Goal: Check status: Check status

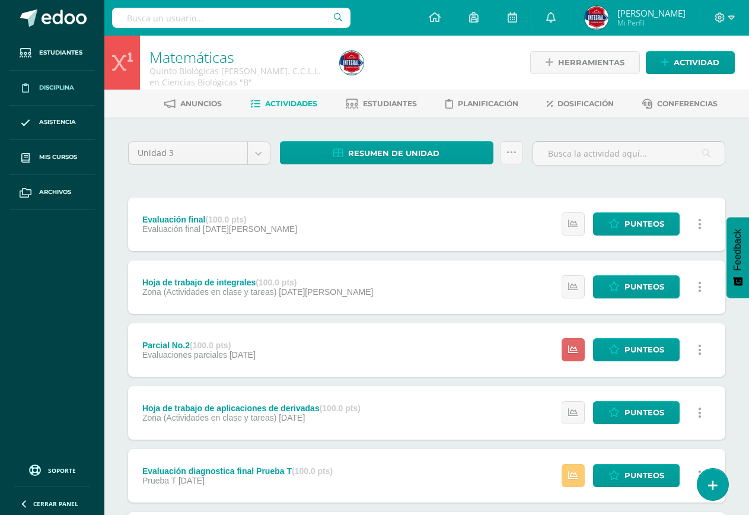
click at [70, 88] on span "Disciplina" at bounding box center [56, 87] width 35 height 9
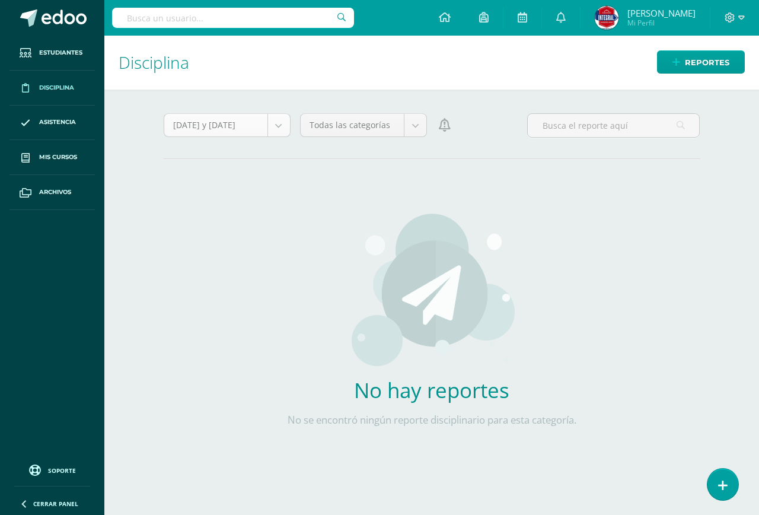
click at [236, 132] on body "Estudiantes Disciplina Asistencia Mis cursos Archivos Soporte Centro de ayuda Ú…" at bounding box center [379, 257] width 759 height 515
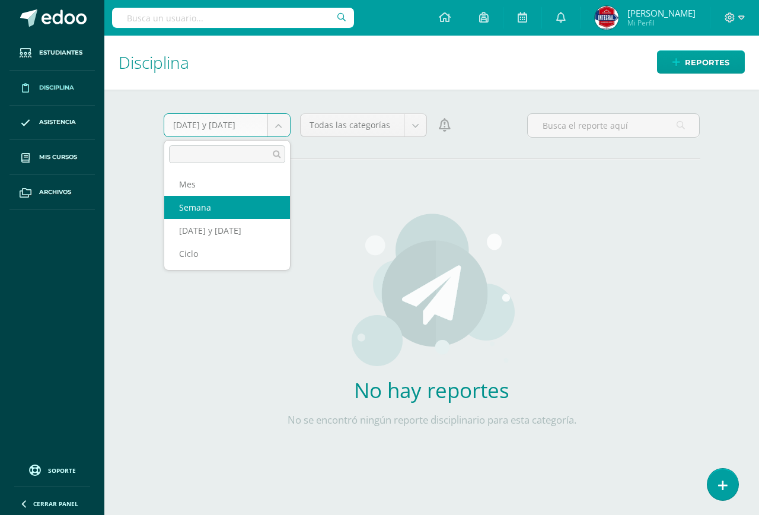
select select "week"
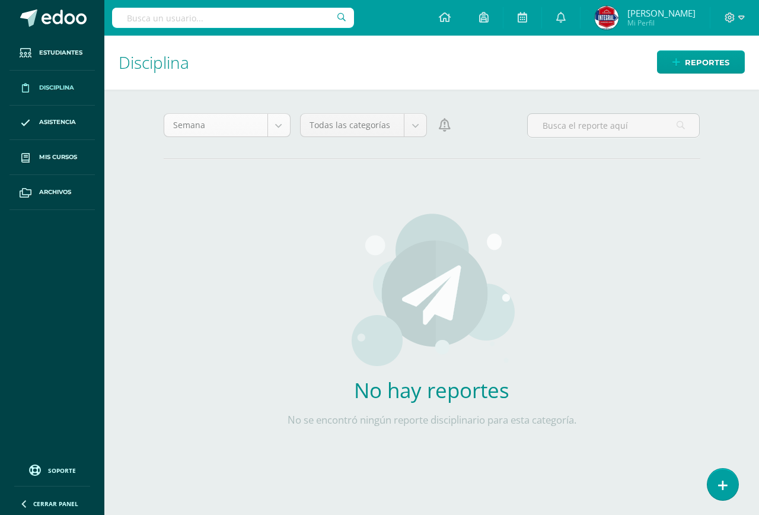
click at [265, 117] on body "Estudiantes Disciplina Asistencia Mis cursos Archivos Soporte Centro de ayuda Ú…" at bounding box center [379, 257] width 759 height 515
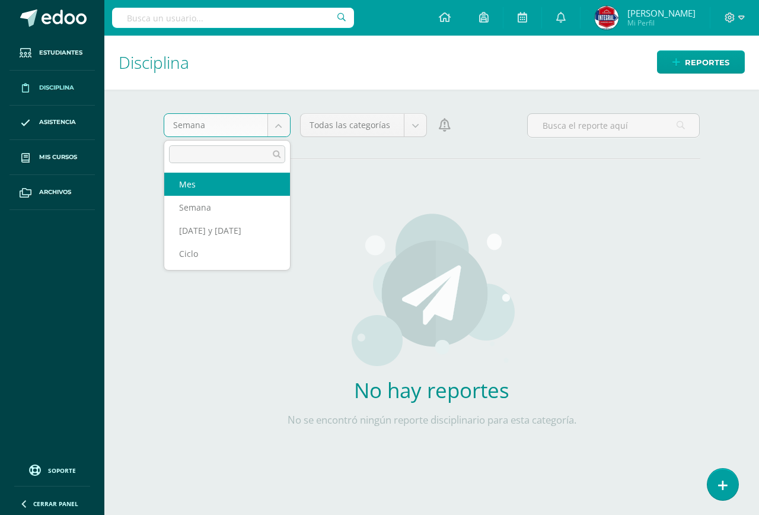
select select "month"
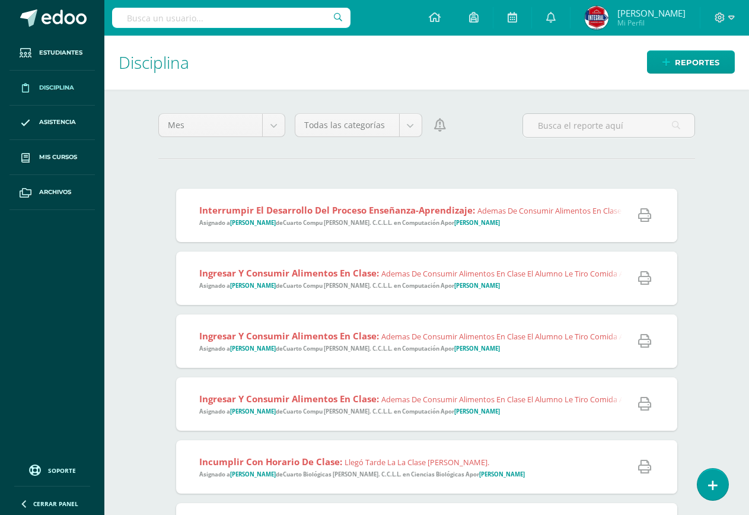
click at [643, 342] on icon at bounding box center [644, 341] width 13 height 13
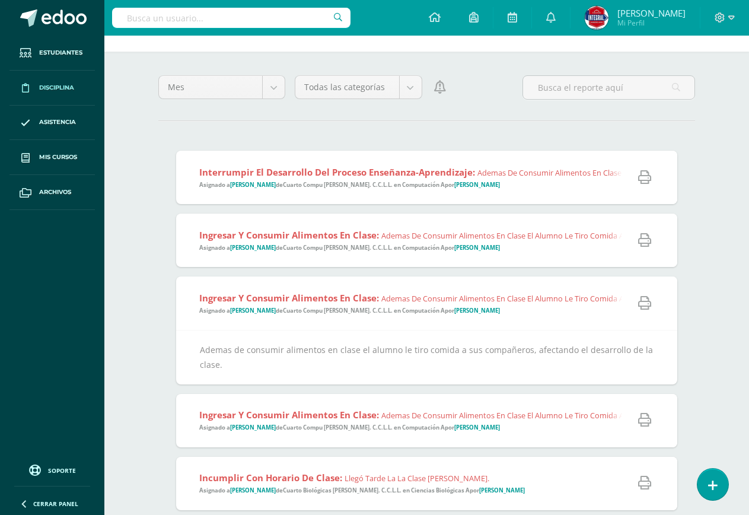
scroll to position [59, 0]
